Goal: Task Accomplishment & Management: Use online tool/utility

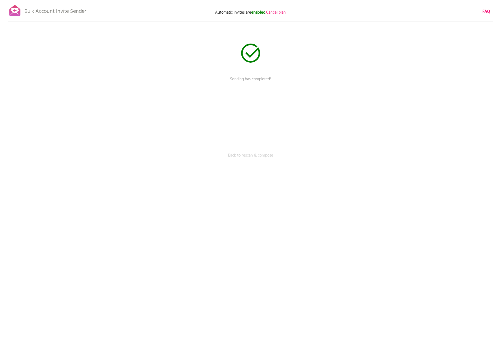
click at [252, 155] on link "Back to rescan & compose" at bounding box center [250, 159] width 163 height 14
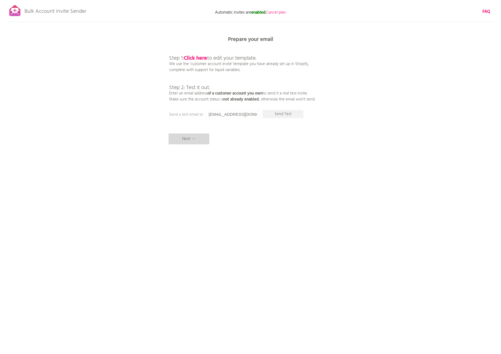
click at [203, 142] on p "Next →" at bounding box center [189, 138] width 41 height 11
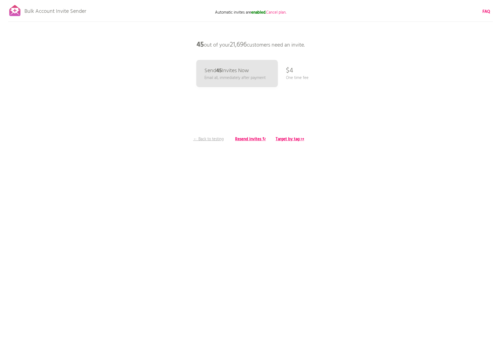
click at [307, 171] on div "Bulk Account Invite Sender Automatic invites are enabled . Cancel plan. FAQ Syn…" at bounding box center [250, 95] width 501 height 190
drag, startPoint x: 297, startPoint y: 185, endPoint x: 275, endPoint y: 176, distance: 23.7
click at [298, 185] on div "Bulk Account Invite Sender Automatic invites are enabled . Cancel plan. FAQ Syn…" at bounding box center [250, 95] width 501 height 190
click at [287, 114] on div "Bulk Account Invite Sender Automatic invites are enabled . Cancel plan. FAQ Syn…" at bounding box center [250, 95] width 501 height 190
click at [240, 44] on span "21,696" at bounding box center [238, 44] width 17 height 11
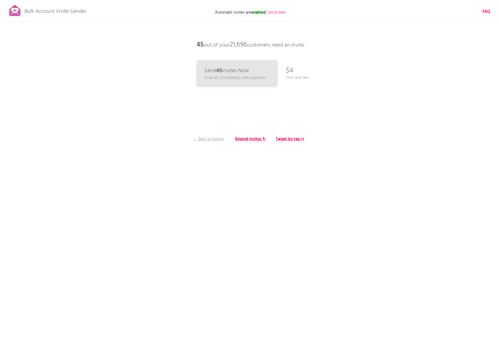
click at [240, 43] on span "21,696" at bounding box center [238, 44] width 17 height 11
click at [341, 176] on div "Bulk Account Invite Sender Automatic invites are enabled . Cancel plan. FAQ Syn…" at bounding box center [250, 95] width 501 height 190
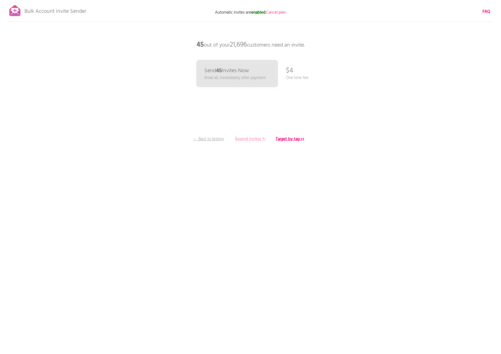
click at [252, 138] on b "Resend invites ↻" at bounding box center [250, 139] width 31 height 7
click at [269, 179] on div "Bulk Account Invite Sender Automatic invites are enabled . Cancel plan. FAQ Syn…" at bounding box center [250, 95] width 501 height 190
click at [245, 137] on b "Resend invites ↻" at bounding box center [250, 139] width 31 height 7
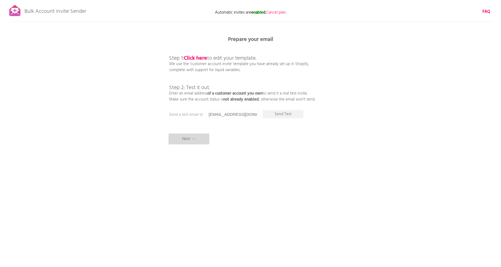
click at [191, 141] on p "Next →" at bounding box center [189, 138] width 41 height 11
